Goal: Find specific page/section: Find specific page/section

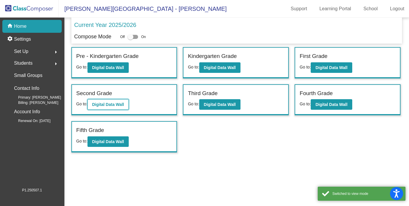
click at [120, 102] on b "Digital Data Wall" at bounding box center [108, 104] width 32 height 5
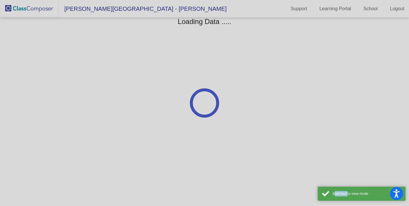
click at [120, 102] on div at bounding box center [204, 103] width 409 height 206
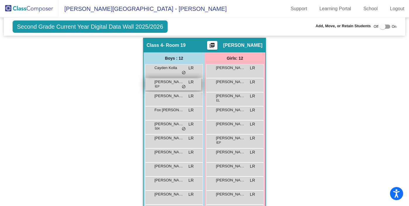
scroll to position [316, 0]
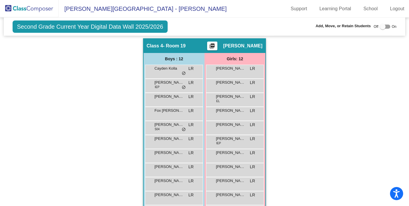
click at [32, 5] on img at bounding box center [29, 8] width 58 height 17
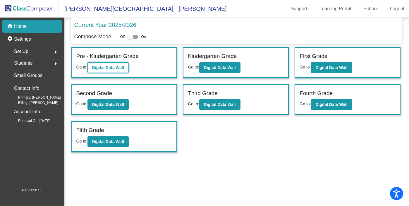
click at [126, 68] on button "Digital Data Wall" at bounding box center [107, 67] width 41 height 11
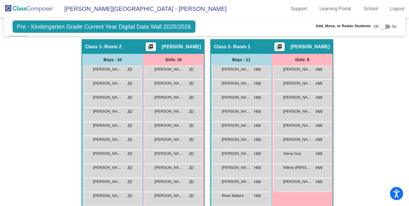
scroll to position [92, 0]
